Goal: Task Accomplishment & Management: Manage account settings

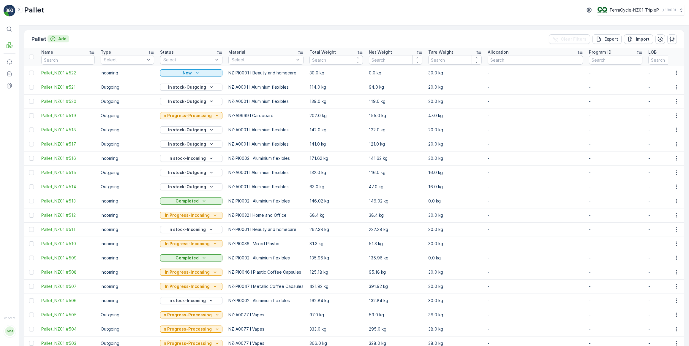
click at [64, 39] on p "Add" at bounding box center [62, 39] width 8 height 6
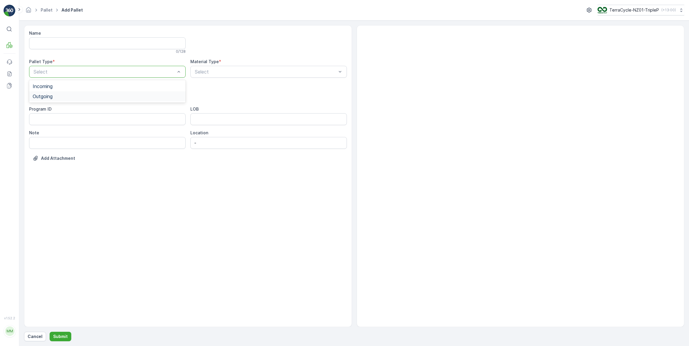
click at [45, 98] on span "Outgoing" at bounding box center [43, 96] width 20 height 5
click at [40, 131] on span "Bale" at bounding box center [37, 130] width 9 height 5
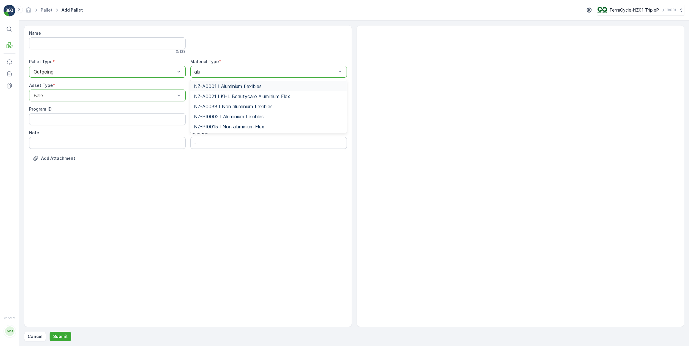
type input "alum"
click at [234, 86] on span "NZ-A0001 I Aluminium flexibles" at bounding box center [228, 86] width 68 height 5
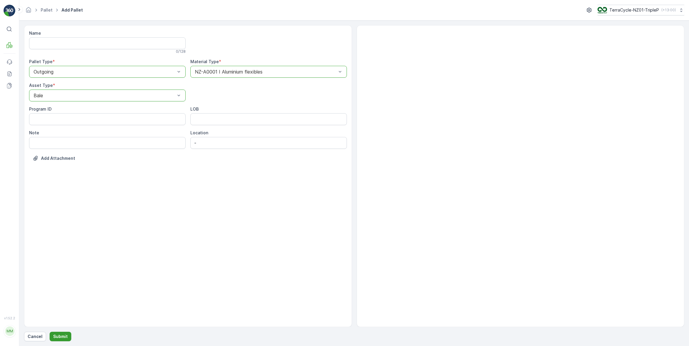
click at [61, 335] on p "Submit" at bounding box center [60, 337] width 15 height 6
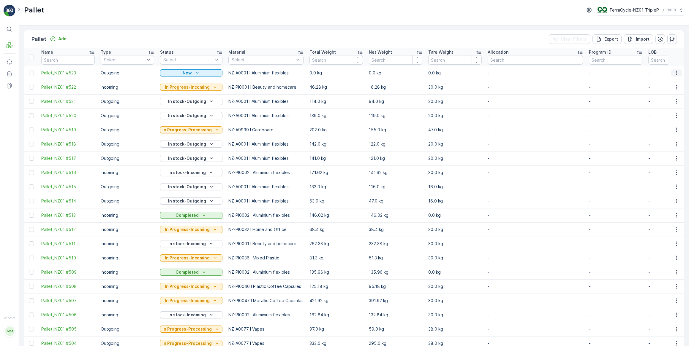
click at [676, 73] on icon "button" at bounding box center [676, 73] width 6 height 6
click at [667, 107] on span "Update Weight" at bounding box center [667, 107] width 30 height 6
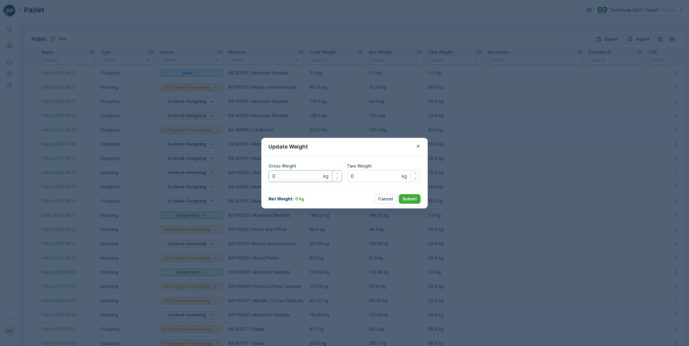
drag, startPoint x: 278, startPoint y: 174, endPoint x: 291, endPoint y: 164, distance: 16.7
click at [278, 174] on Weight "0" at bounding box center [305, 176] width 74 height 12
type Weight "0164"
click at [366, 178] on Weight "0" at bounding box center [384, 176] width 74 height 12
type Weight "020"
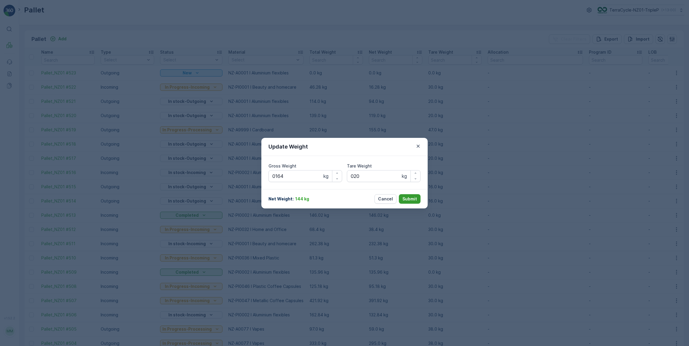
click at [410, 199] on p "Submit" at bounding box center [409, 199] width 15 height 6
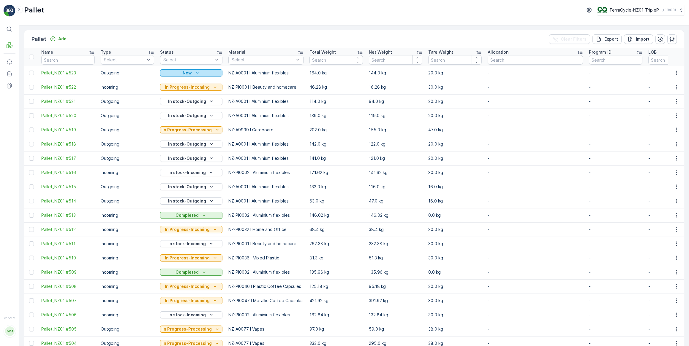
click at [204, 72] on div "New" at bounding box center [191, 73] width 58 height 6
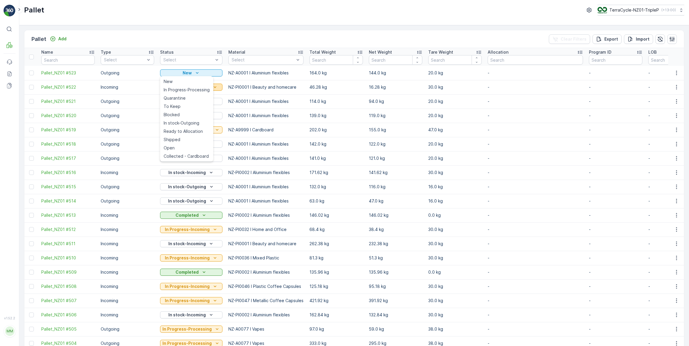
click at [197, 90] on span "In Progress-Processing" at bounding box center [187, 90] width 46 height 6
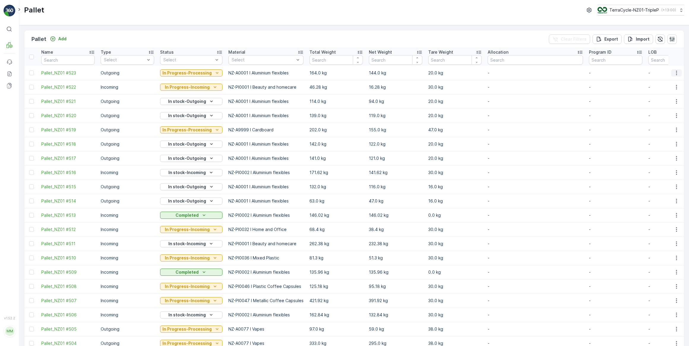
click at [675, 72] on icon "button" at bounding box center [676, 73] width 6 height 6
click at [659, 114] on span "Print QR" at bounding box center [660, 115] width 16 height 6
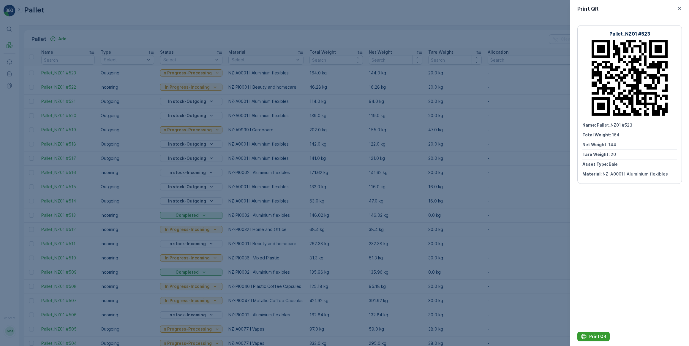
click at [595, 337] on p "Print QR" at bounding box center [597, 337] width 17 height 6
click at [680, 8] on icon "button" at bounding box center [679, 8] width 3 height 3
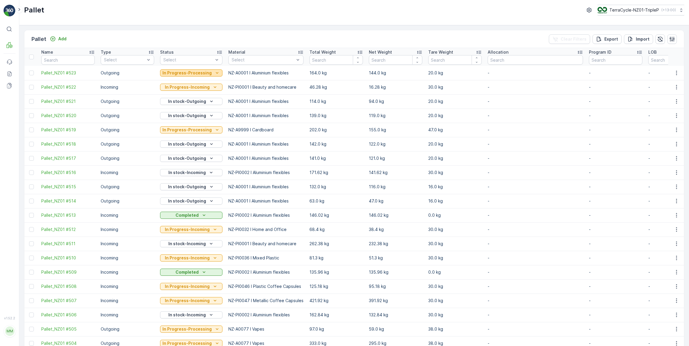
click at [193, 73] on p "In Progress-Processing" at bounding box center [186, 73] width 49 height 6
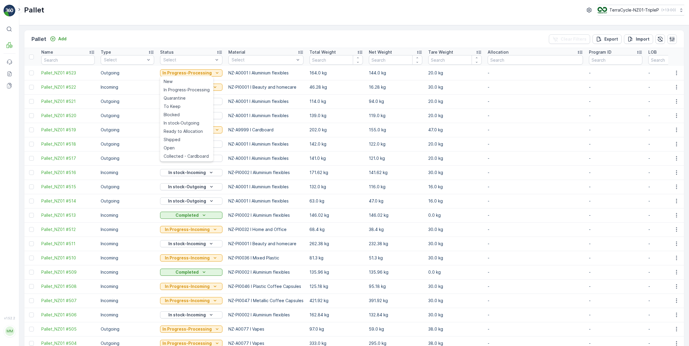
click at [187, 123] on span "In stock-Outgoing" at bounding box center [182, 123] width 36 height 6
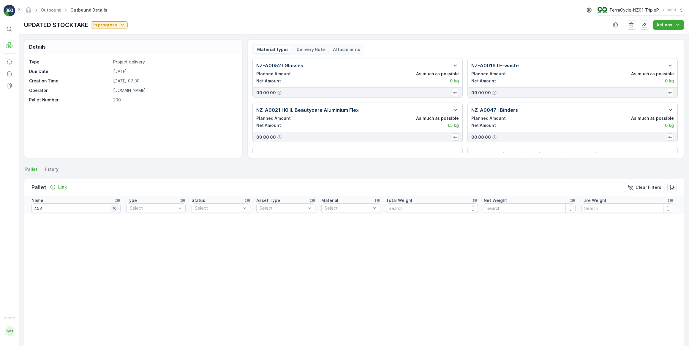
click at [113, 208] on icon "button" at bounding box center [114, 208] width 3 height 3
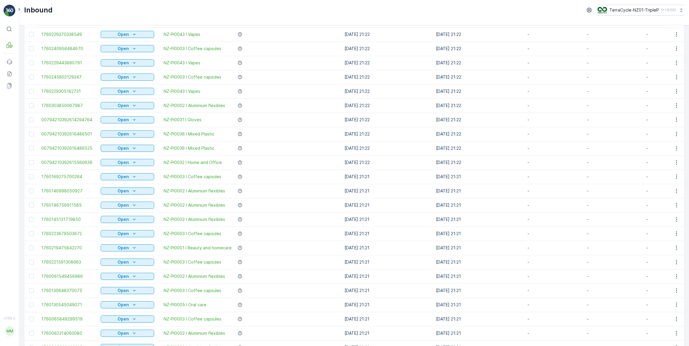
scroll to position [456, 0]
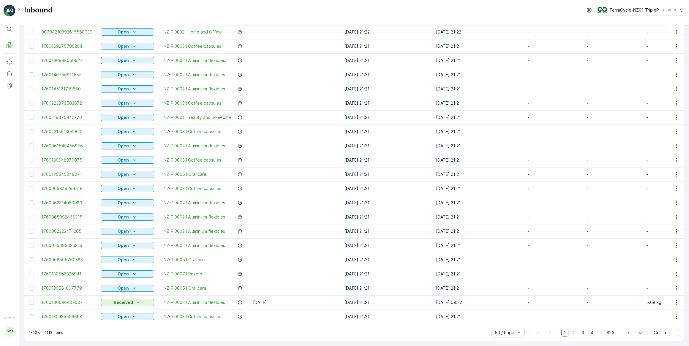
drag, startPoint x: 574, startPoint y: 333, endPoint x: 535, endPoint y: 273, distance: 72.3
click at [574, 333] on span "2" at bounding box center [573, 333] width 8 height 8
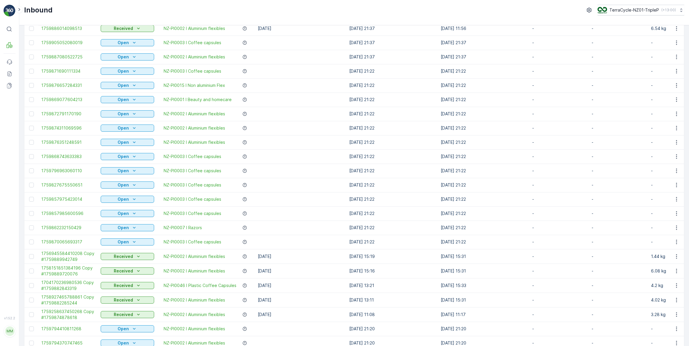
scroll to position [458, 0]
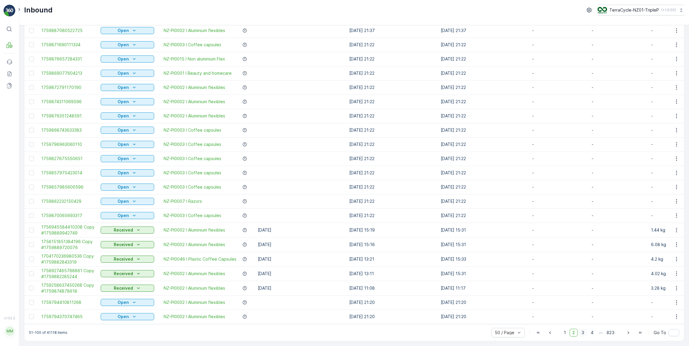
click at [583, 334] on span "3" at bounding box center [582, 333] width 8 height 8
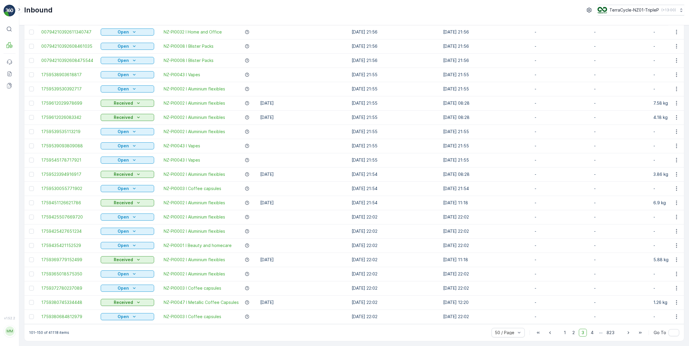
scroll to position [456, 0]
click at [592, 334] on span "4" at bounding box center [592, 333] width 8 height 8
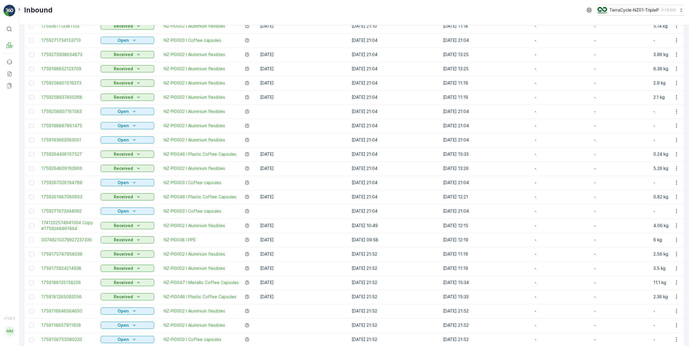
scroll to position [457, 0]
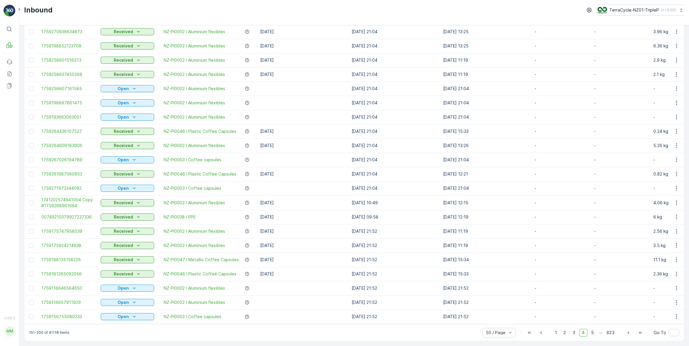
click at [592, 333] on span "5" at bounding box center [592, 333] width 8 height 8
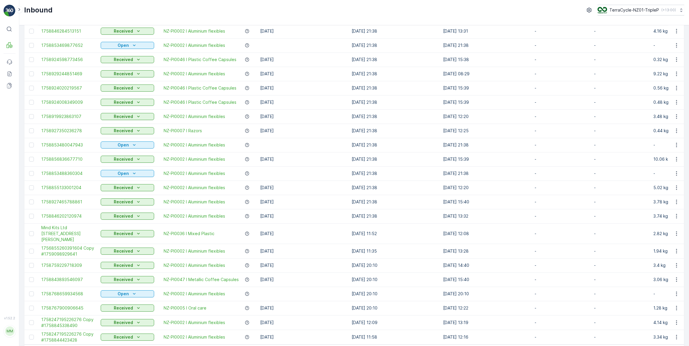
scroll to position [463, 0]
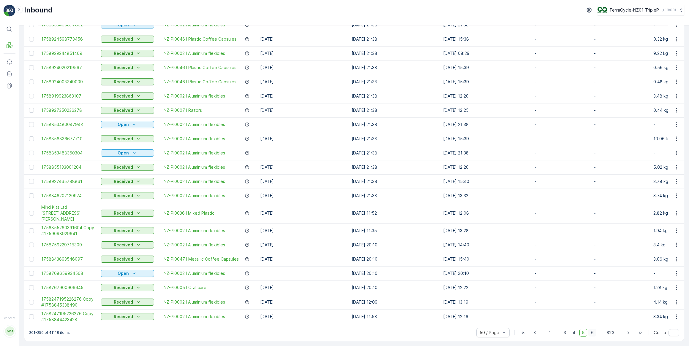
click at [591, 332] on span "6" at bounding box center [592, 333] width 8 height 8
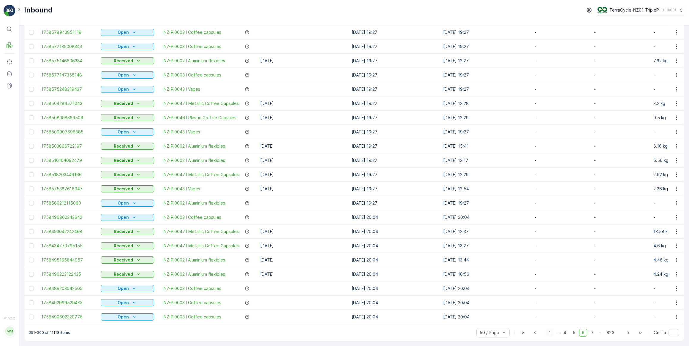
click at [551, 335] on span "1" at bounding box center [549, 333] width 7 height 8
